Goal: Book appointment/travel/reservation

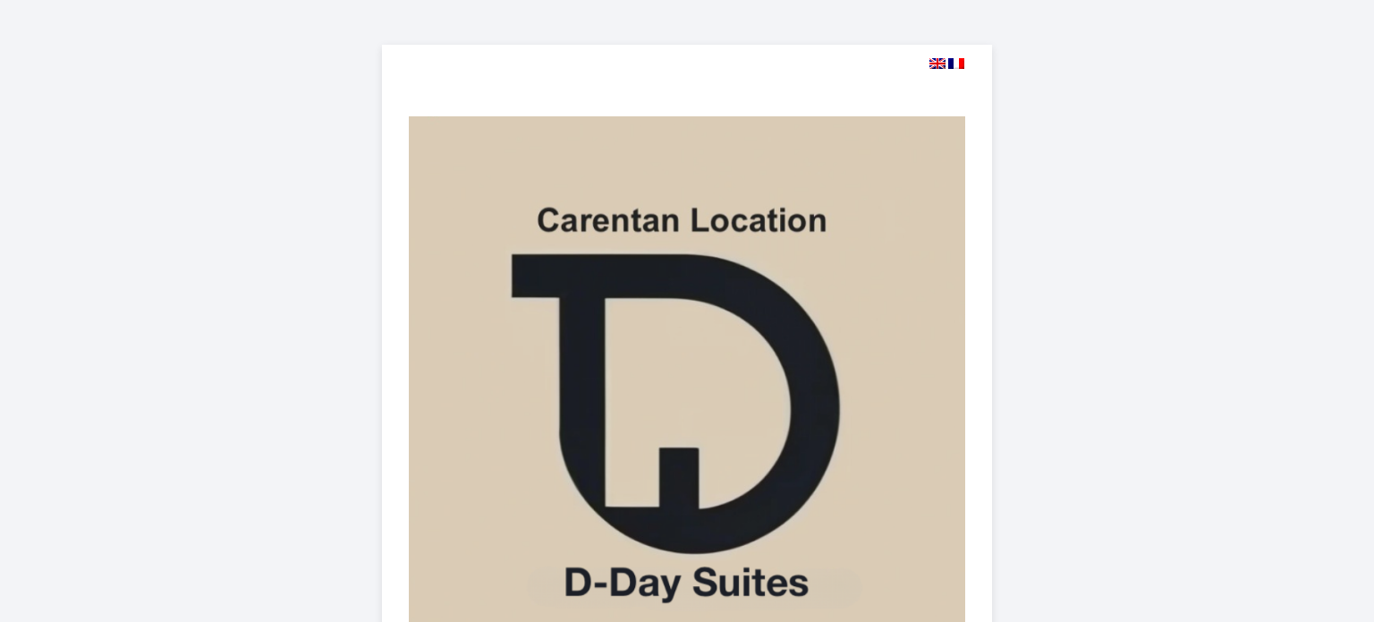
select select
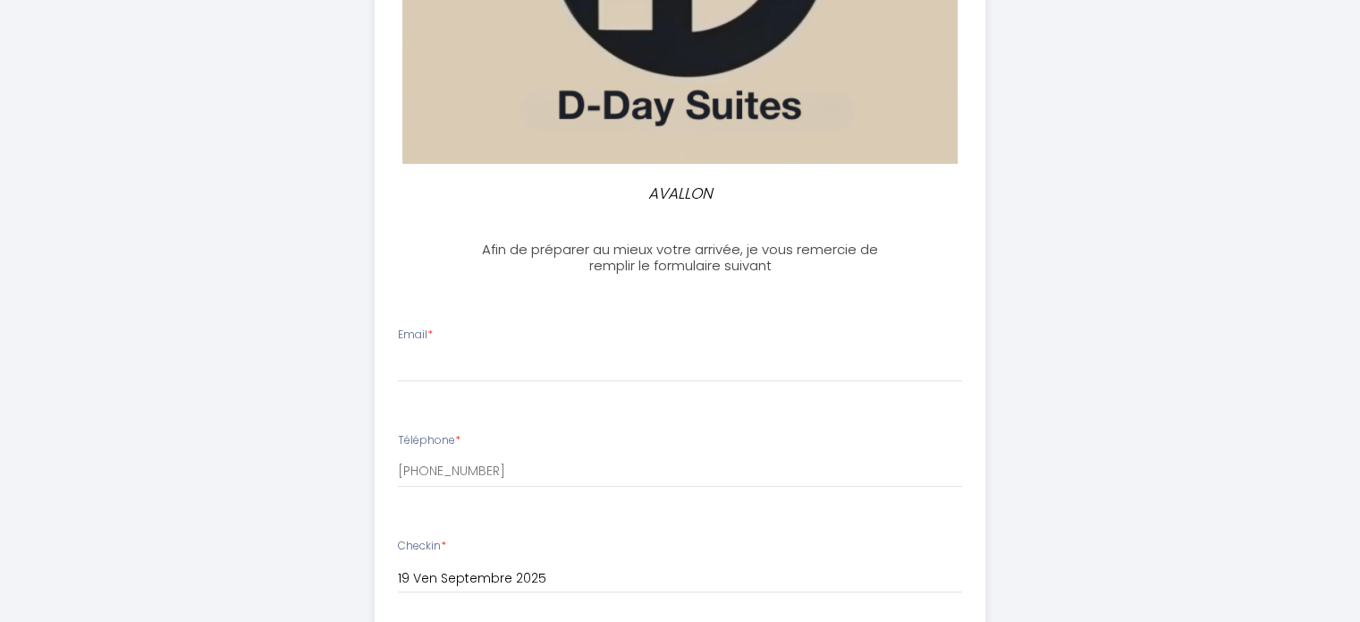
scroll to position [506, 0]
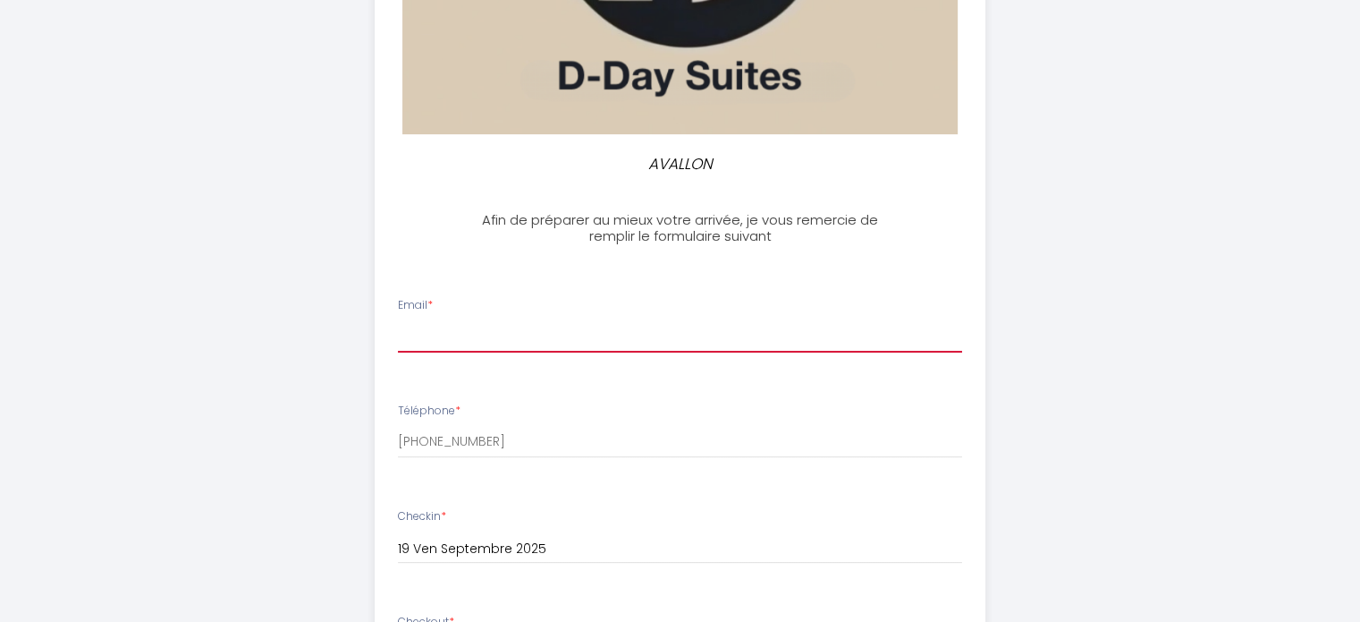
click at [462, 332] on input "Email *" at bounding box center [680, 336] width 564 height 32
type input "[EMAIL_ADDRESS][DOMAIN_NAME]"
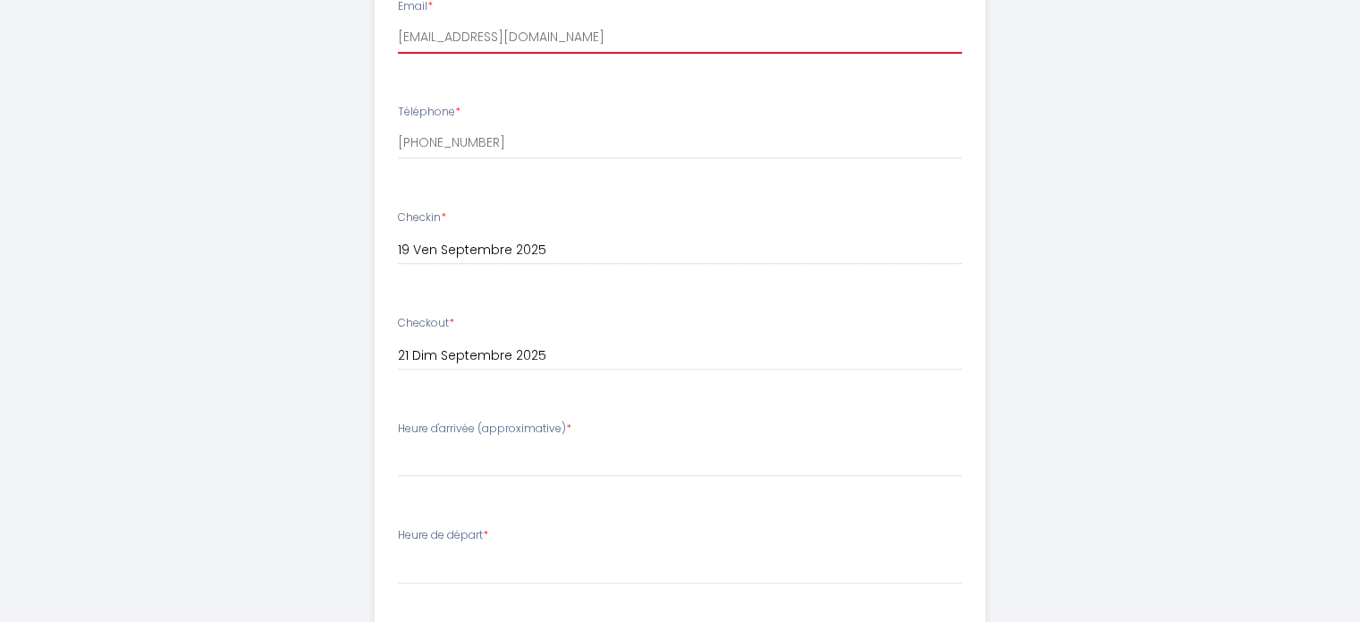
scroll to position [864, 0]
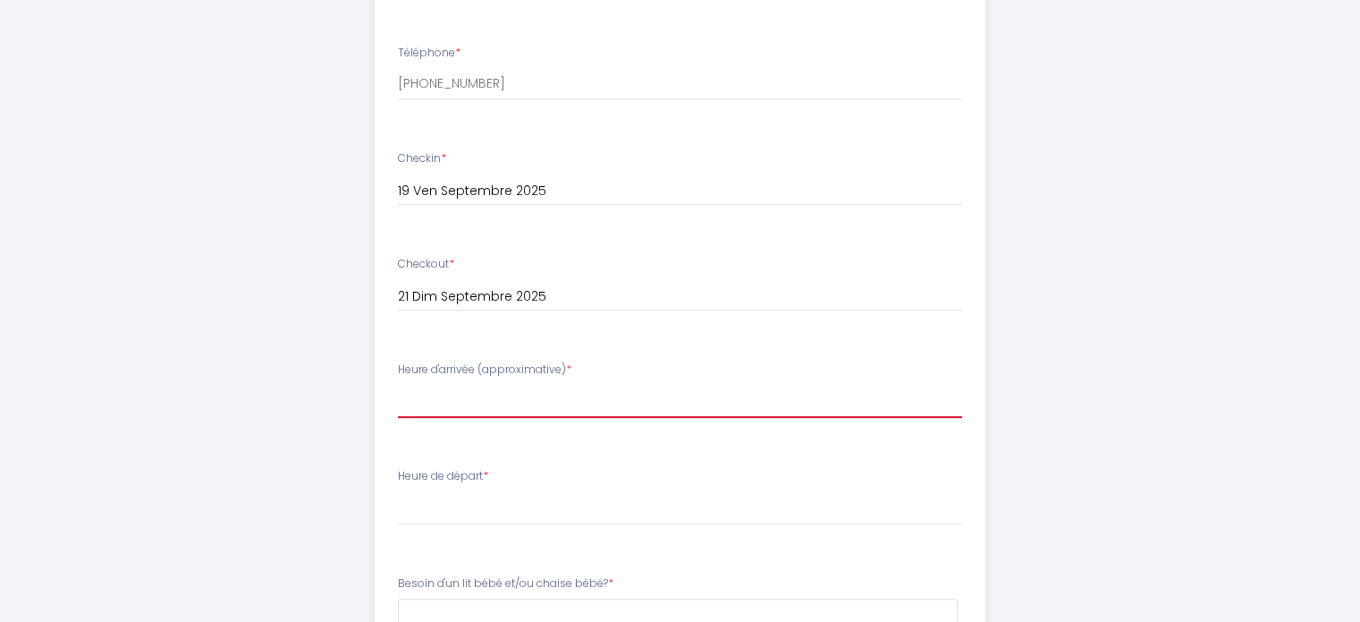
click at [469, 400] on select "14:00 14:30 15:00 15:30 16:00 16:30 17:00 17:30 18:00 18:30 19:00 19:30 20:00 2…" at bounding box center [680, 401] width 564 height 34
select select "18:00"
click at [398, 384] on select "14:00 14:30 15:00 15:30 16:00 16:30 17:00 17:30 18:00 18:30 19:00 19:30 20:00 2…" at bounding box center [680, 401] width 564 height 34
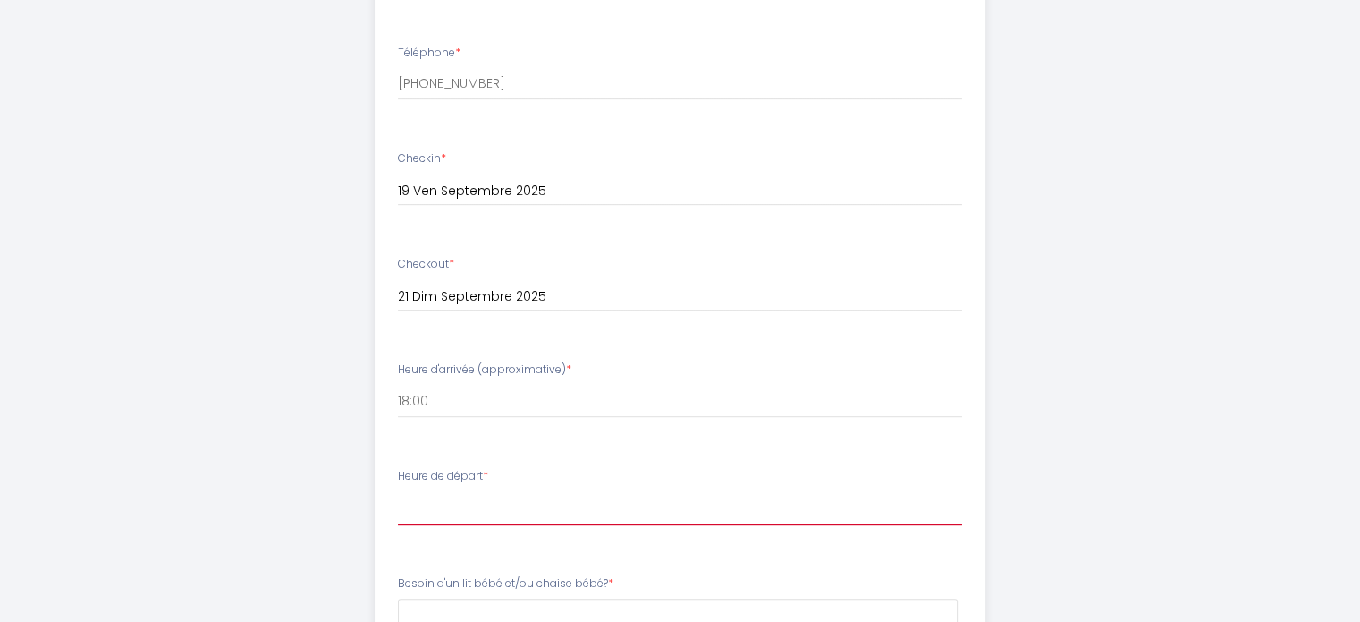
click at [453, 517] on select "00:00 00:30 01:00 01:30 02:00 02:30 03:00 03:30 04:00 04:30 05:00 05:30 06:00 0…" at bounding box center [680, 508] width 564 height 34
select select "10:00"
click at [398, 491] on select "00:00 00:30 01:00 01:30 02:00 02:30 03:00 03:30 04:00 04:30 05:00 05:30 06:00 0…" at bounding box center [680, 508] width 564 height 34
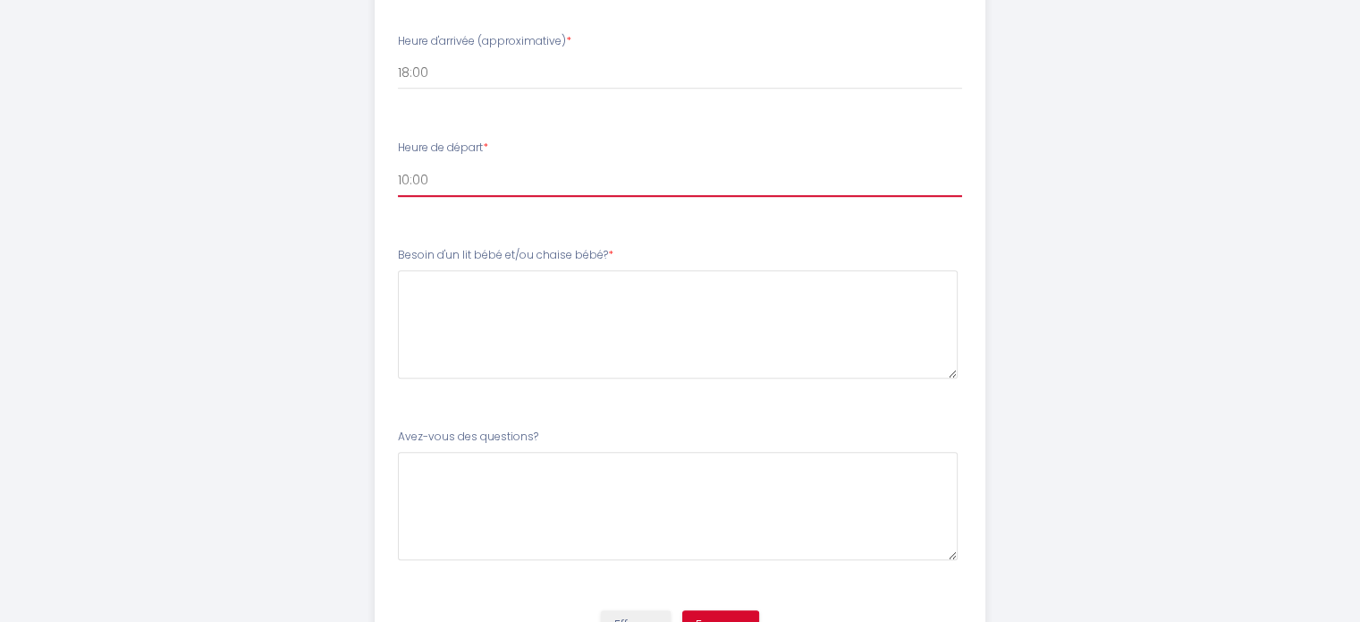
scroll to position [1281, 0]
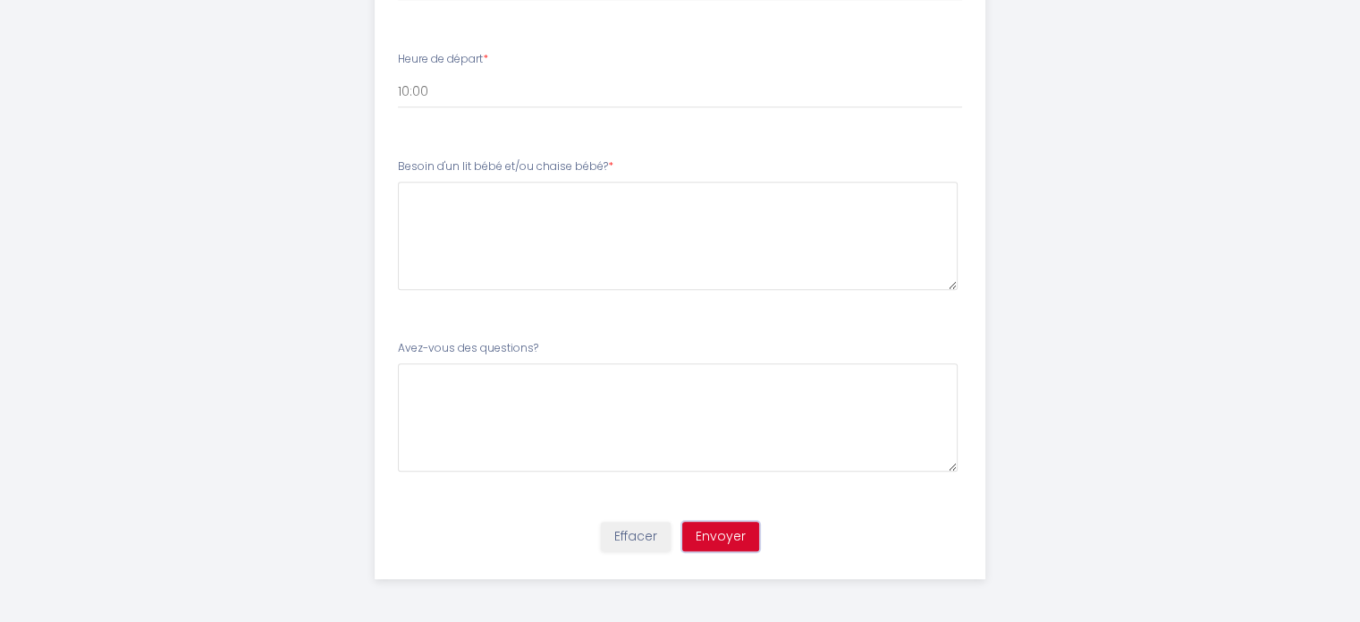
click at [720, 533] on button "Envoyer" at bounding box center [720, 536] width 77 height 30
click at [512, 211] on bébé\?6 at bounding box center [678, 236] width 560 height 108
type bébé\?6 "non"
click at [453, 384] on questions\?7 at bounding box center [678, 417] width 560 height 108
click at [712, 536] on button "Envoyer" at bounding box center [720, 536] width 77 height 30
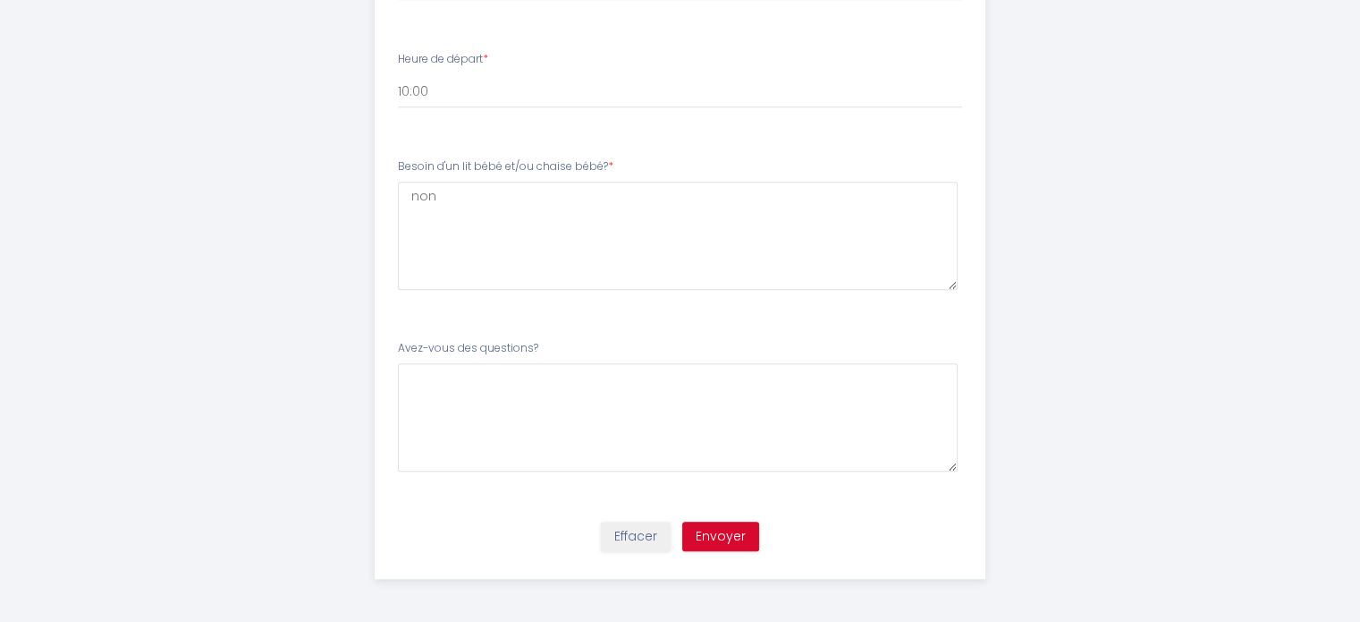
scroll to position [0, 0]
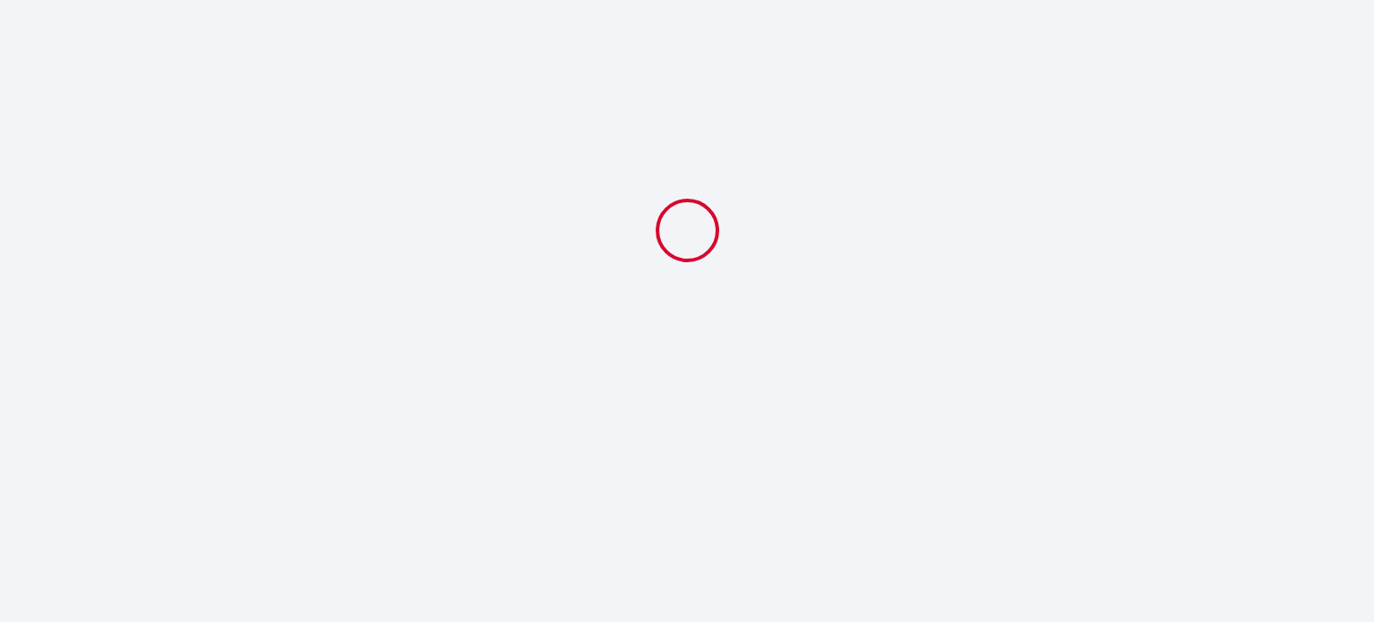
select select "18:00"
select select "10:00"
